Goal: Task Accomplishment & Management: Manage account settings

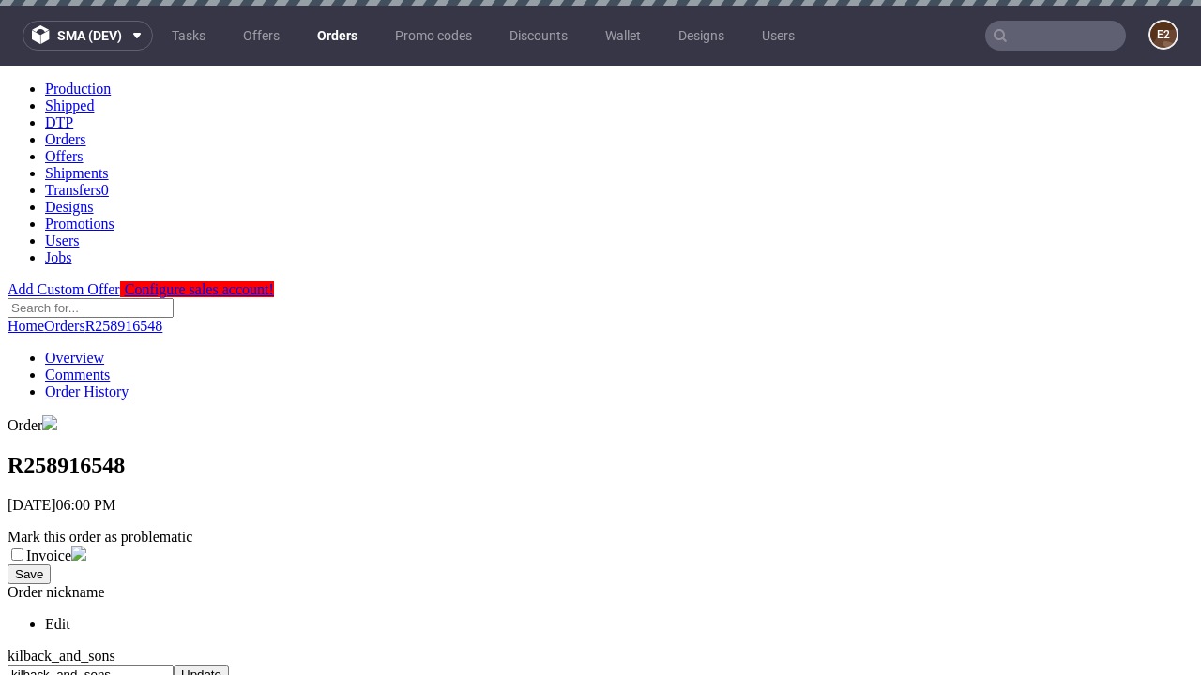
scroll to position [766, 0]
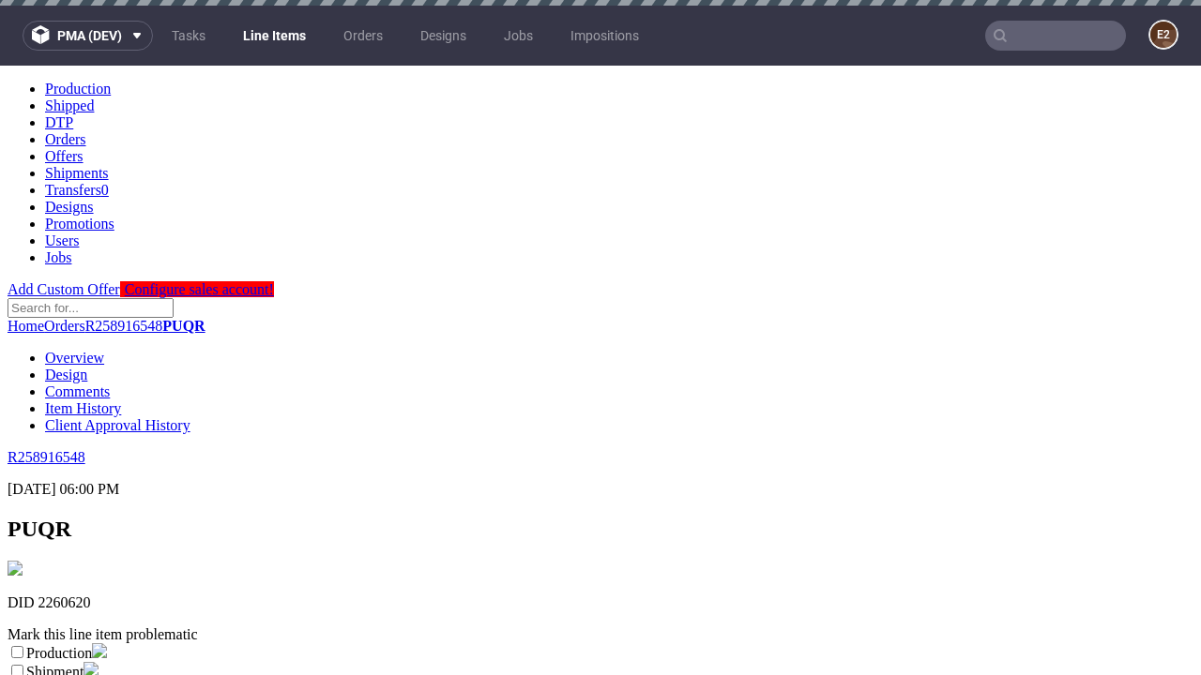
scroll to position [330, 0]
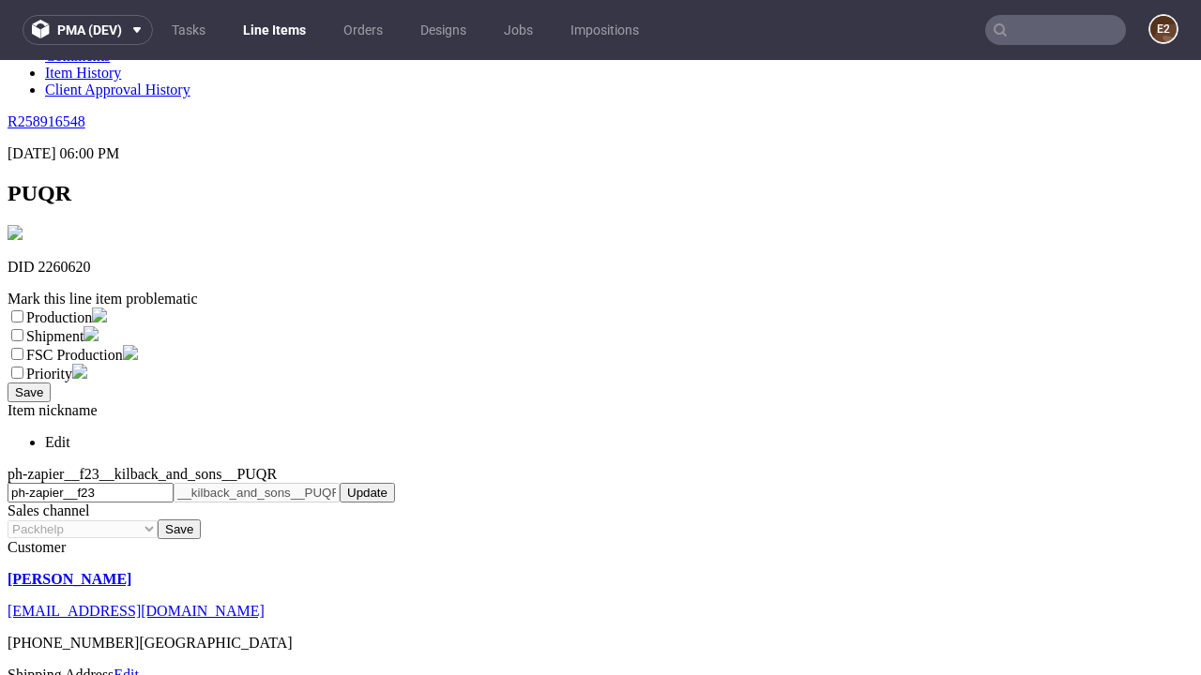
select select "dtp_ca_needed"
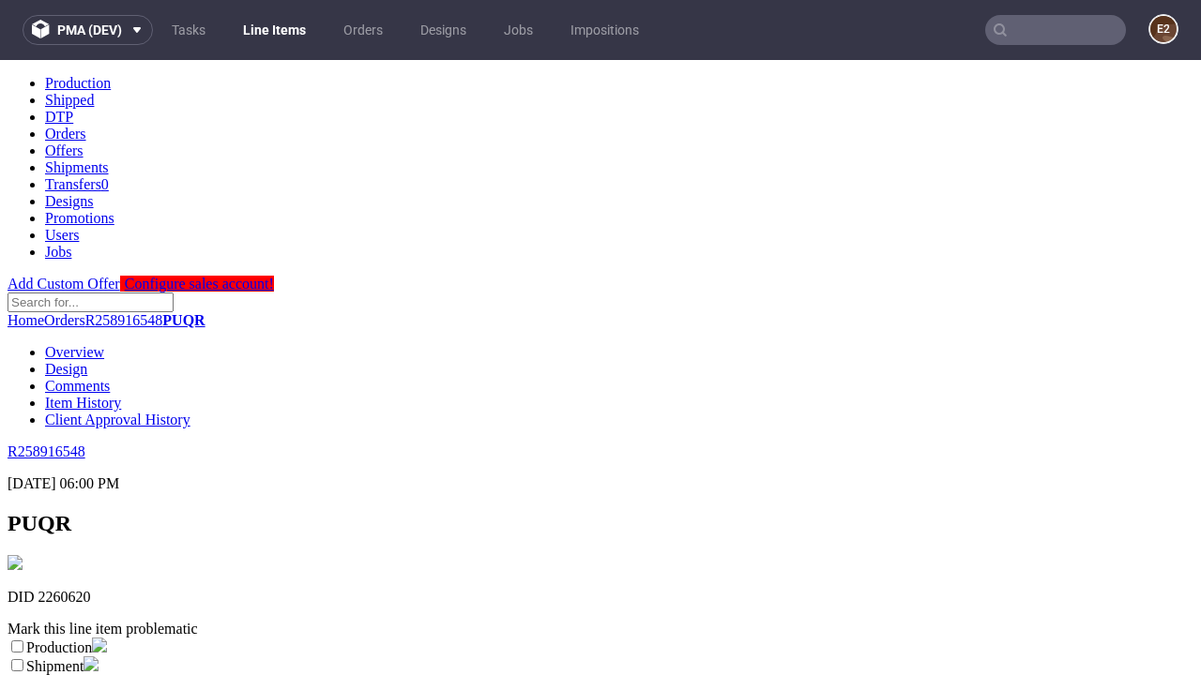
scroll to position [0, 0]
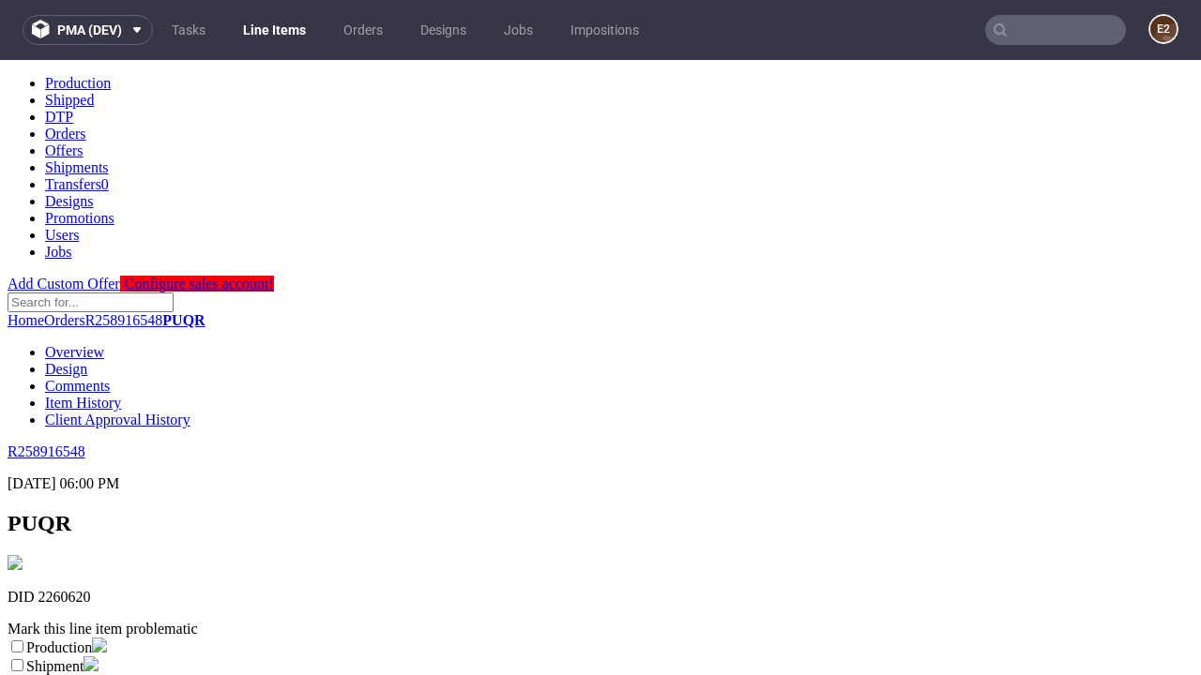
checkbox input "true"
